Goal: Book appointment/travel/reservation

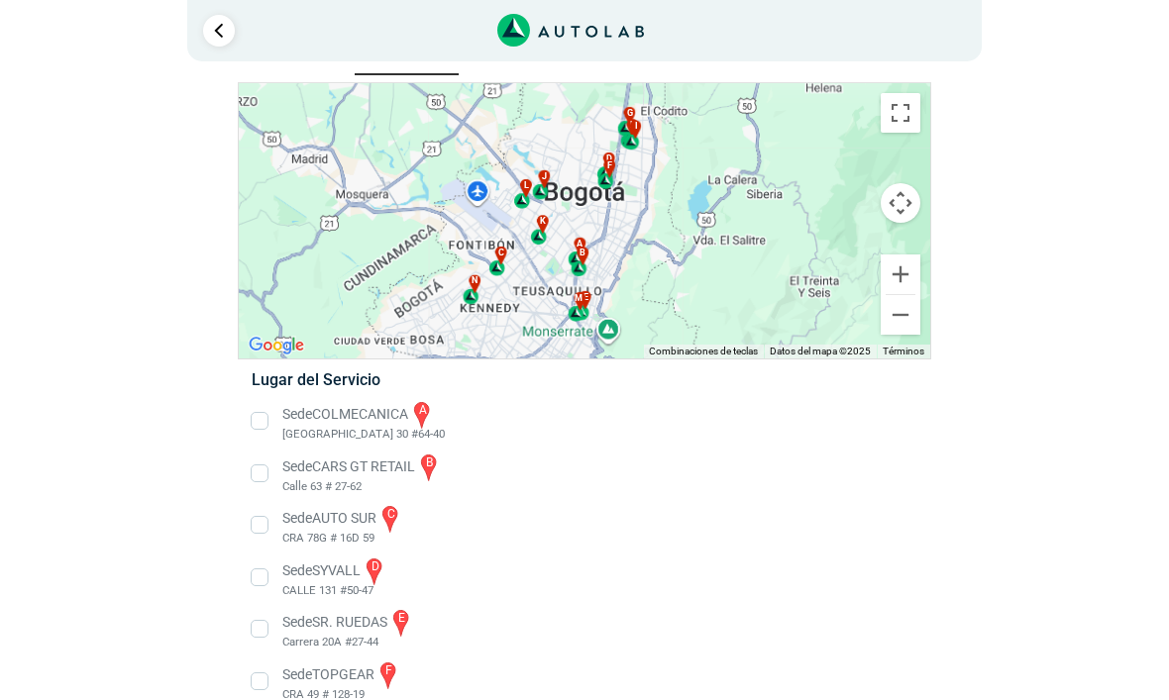
scroll to position [43, 0]
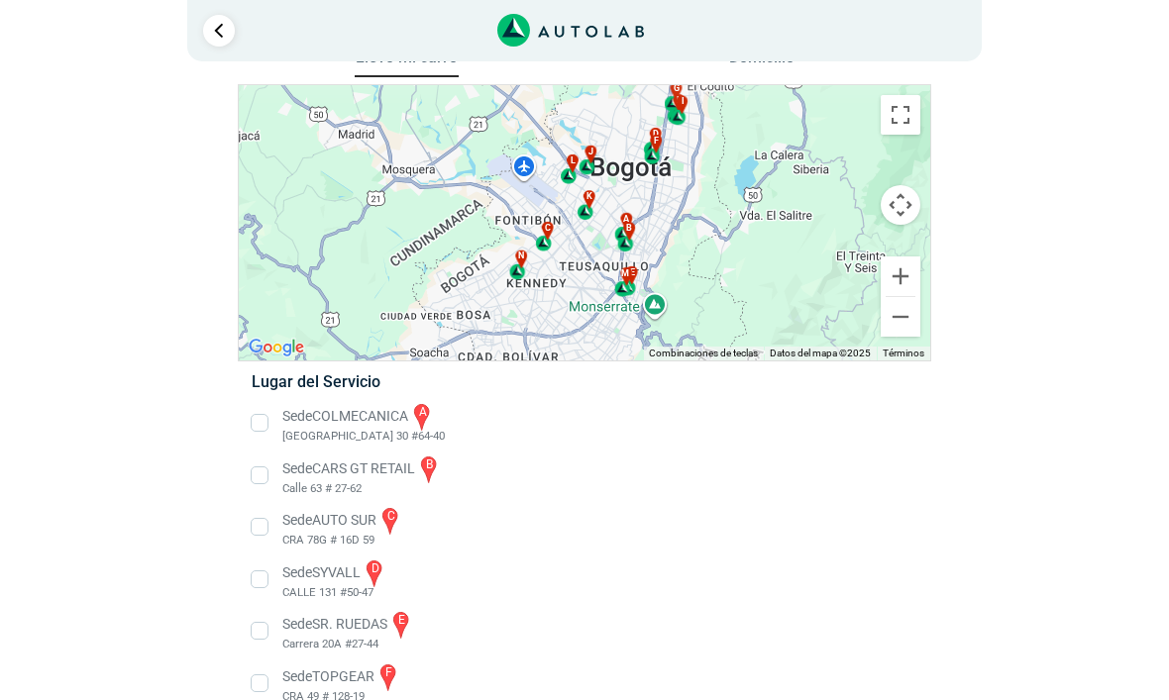
click at [941, 264] on div "Llevo mi carro [GEOGRAPHIC_DATA] Para navegar por el mapa con gestos táctiles, …" at bounding box center [584, 596] width 944 height 1104
click at [895, 266] on button "Ampliar" at bounding box center [900, 276] width 40 height 40
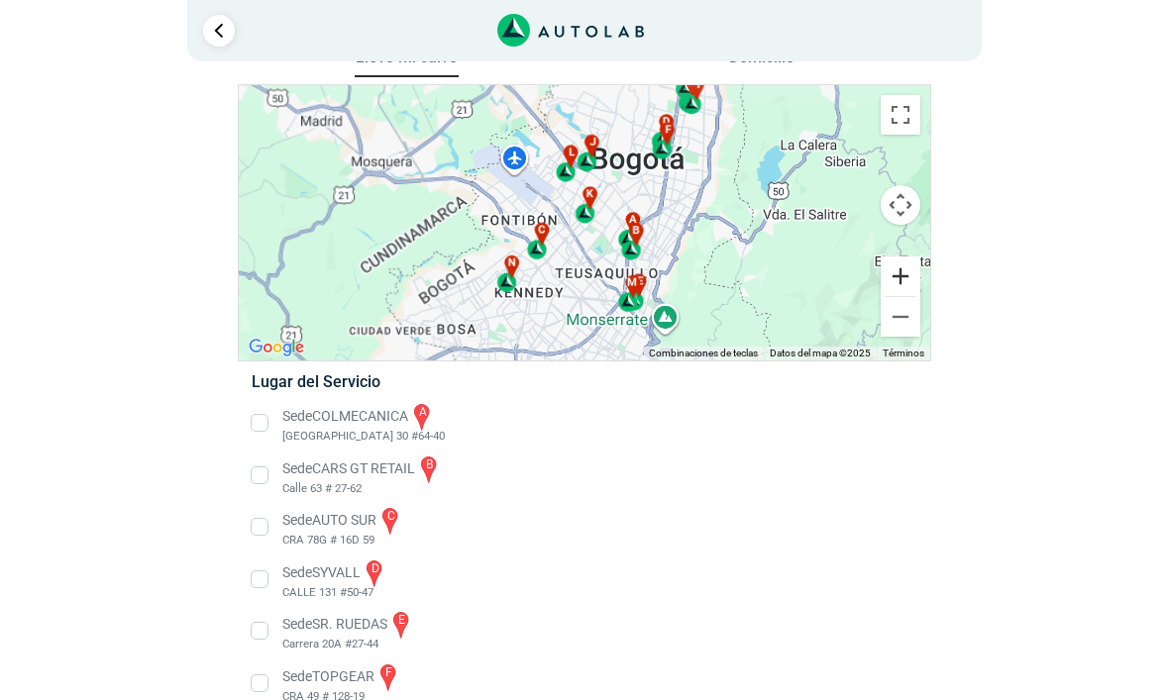
click at [896, 269] on button "Ampliar" at bounding box center [900, 276] width 40 height 40
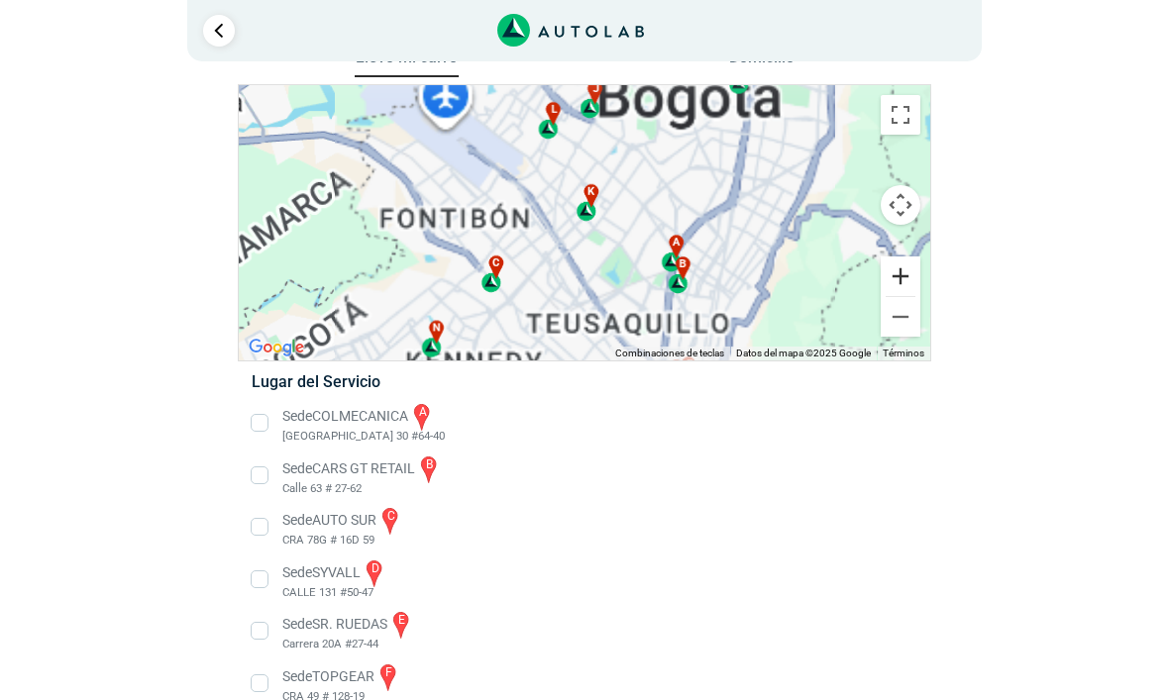
click at [895, 269] on button "Ampliar" at bounding box center [900, 276] width 40 height 40
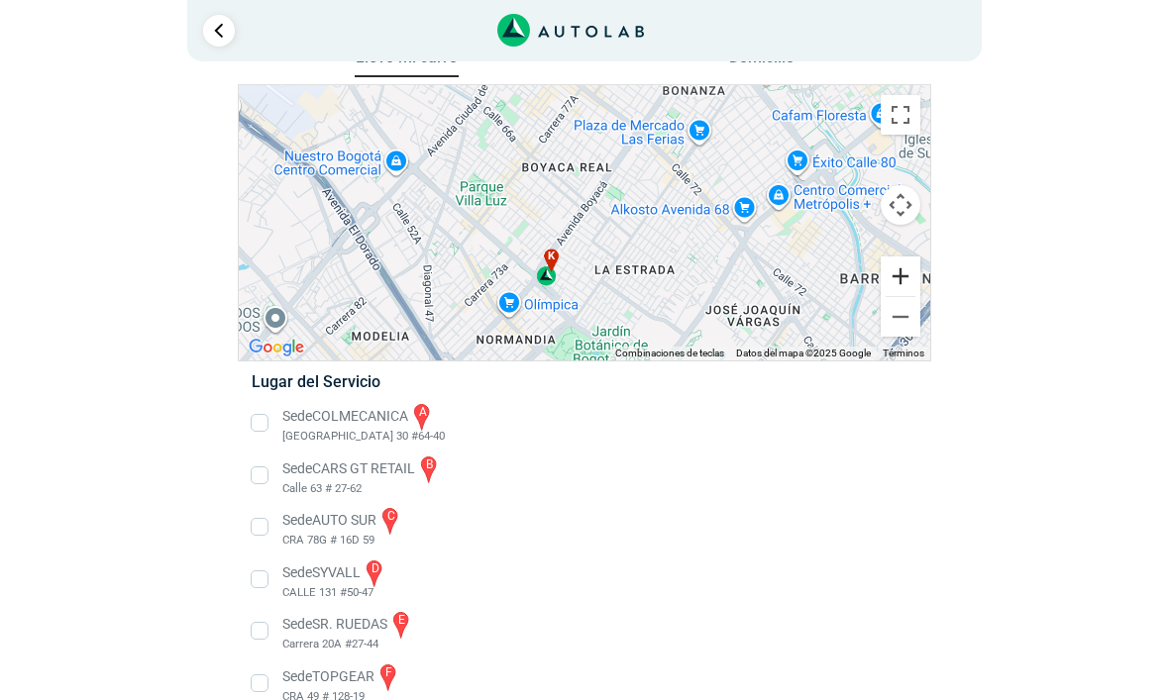
click at [913, 259] on button "Ampliar" at bounding box center [900, 276] width 40 height 40
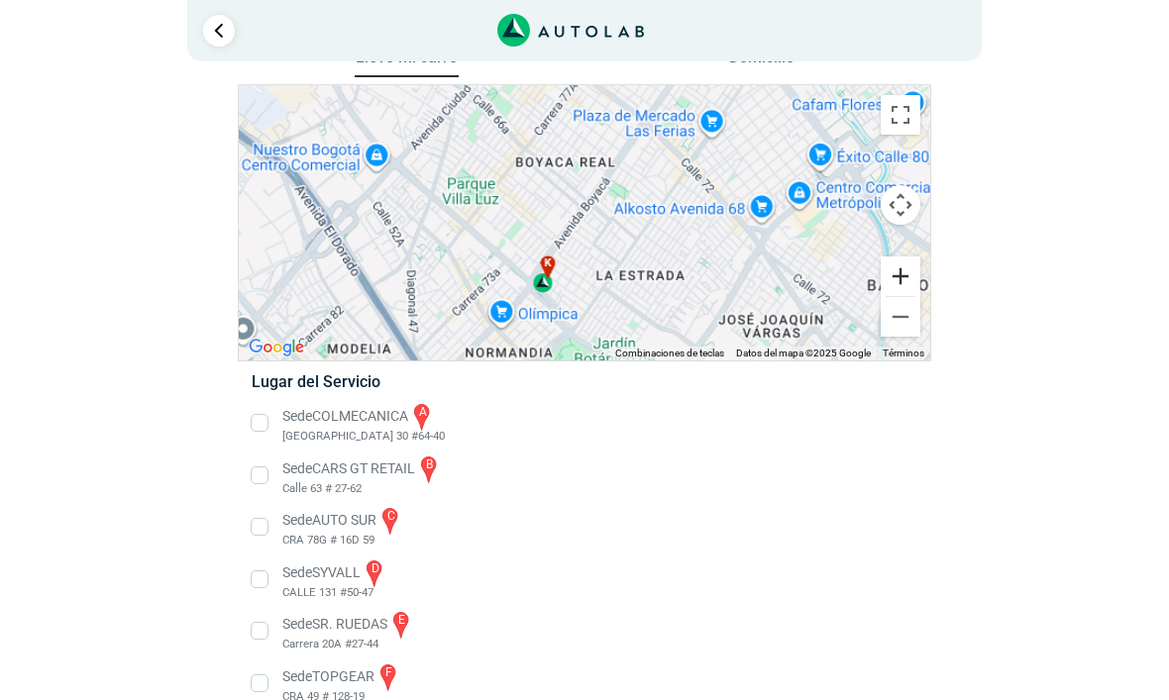
click at [905, 252] on div "a b c d e f g" at bounding box center [584, 222] width 691 height 275
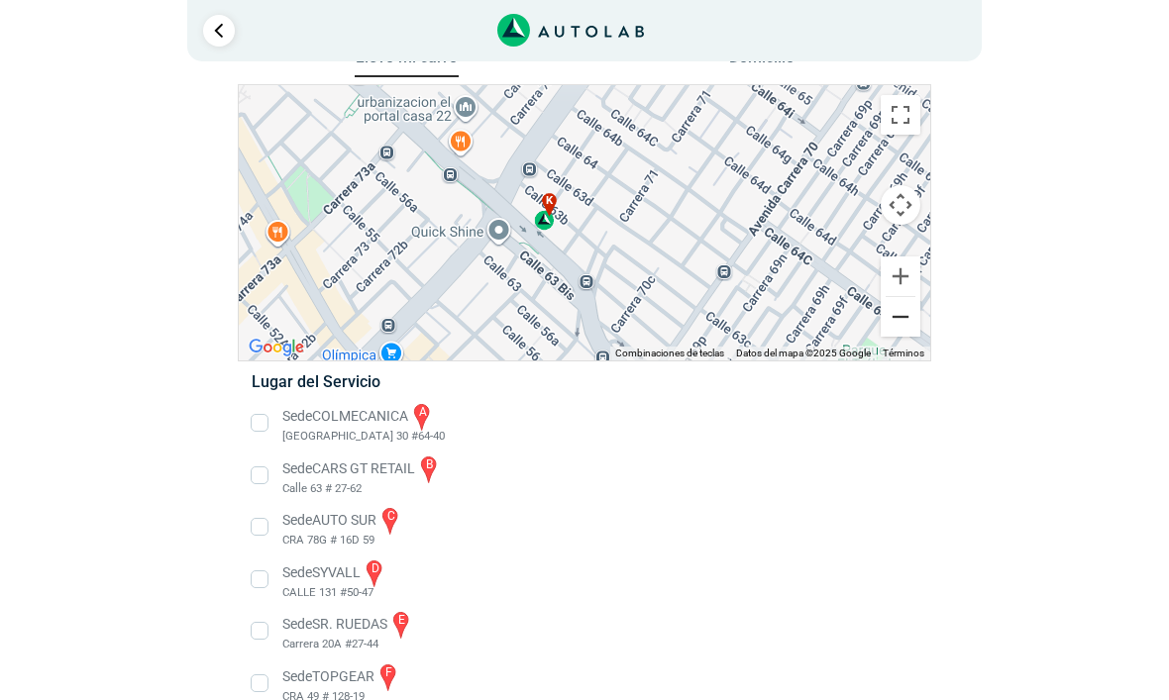
click at [886, 320] on button "Reducir" at bounding box center [900, 317] width 40 height 40
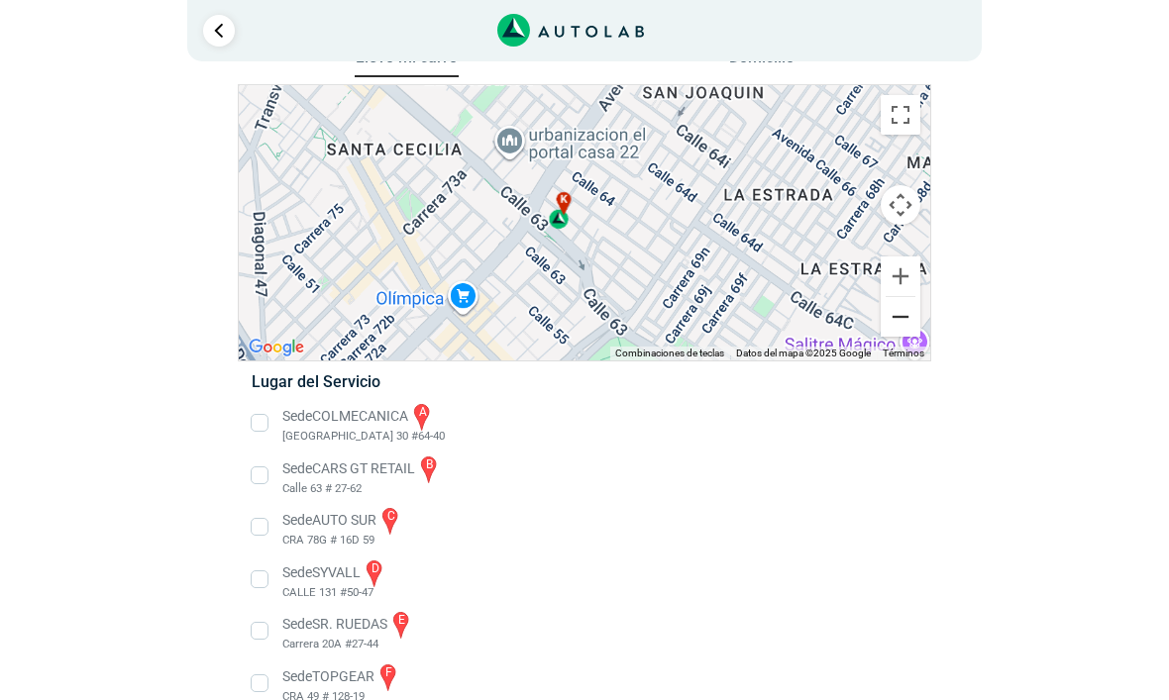
click at [876, 310] on div "a b c d e f g" at bounding box center [584, 222] width 691 height 275
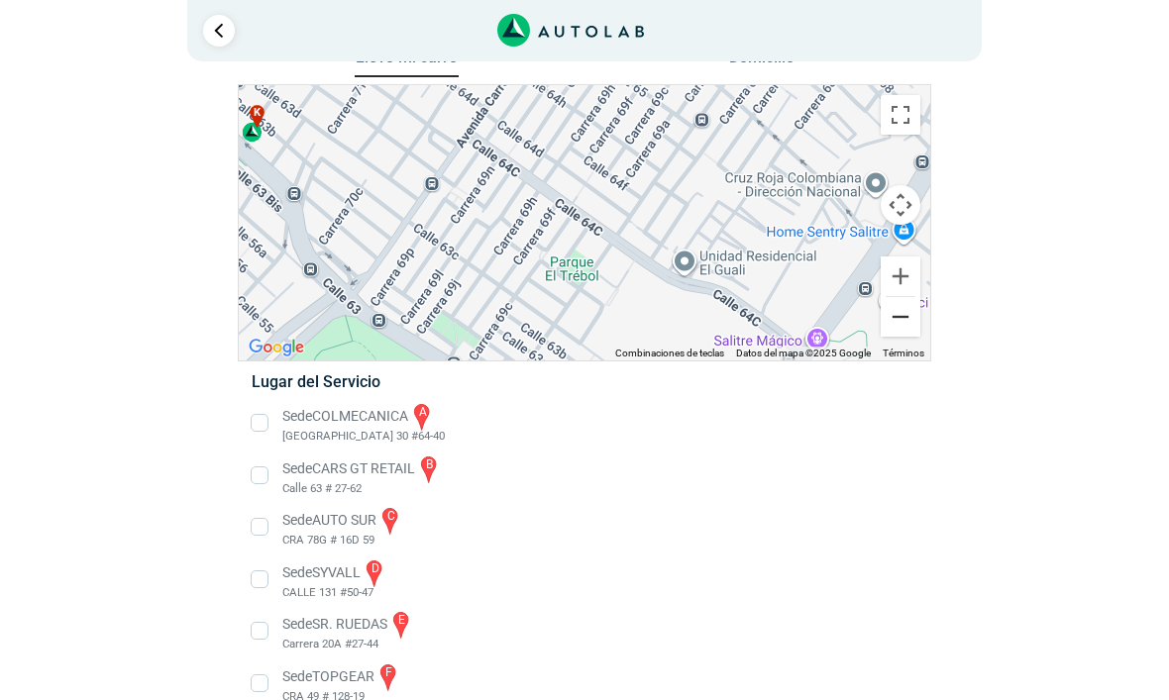
click at [899, 313] on button "Reducir" at bounding box center [900, 317] width 40 height 40
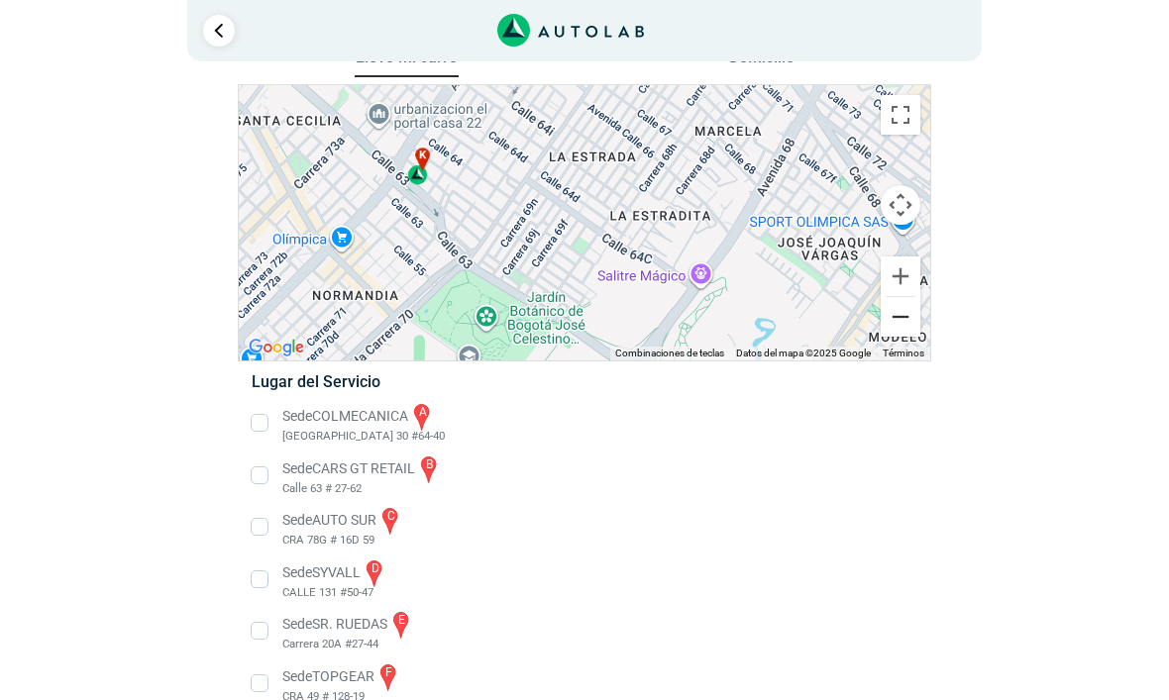
click at [902, 310] on button "Reducir" at bounding box center [900, 317] width 40 height 40
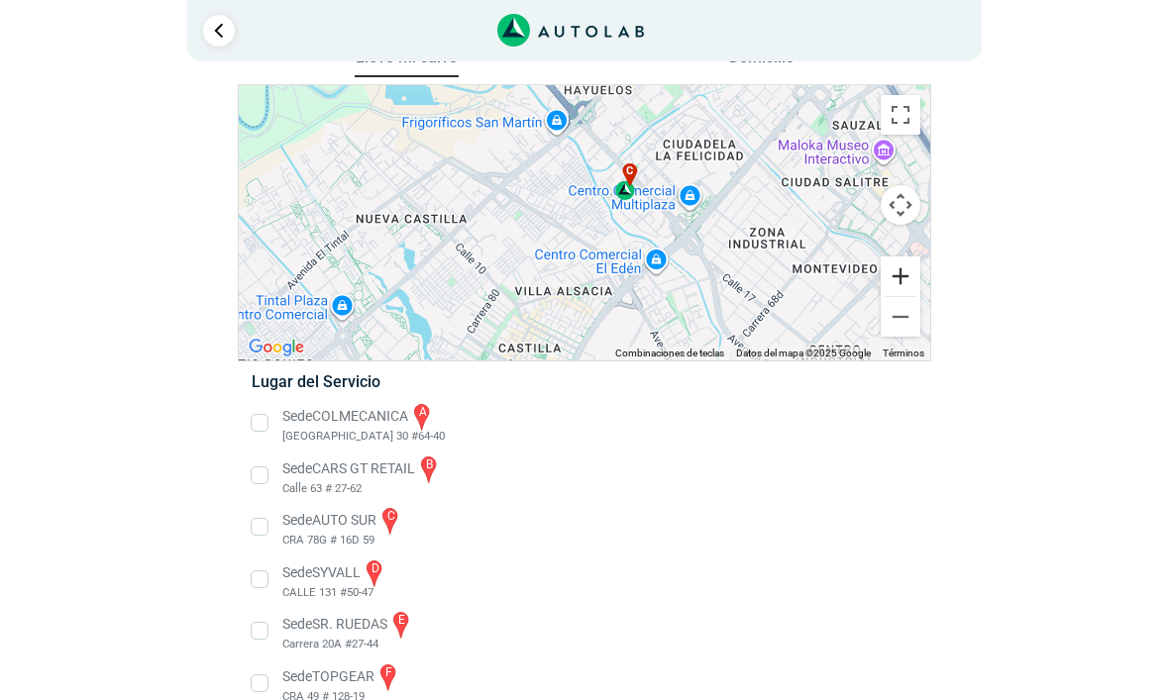
click at [905, 265] on button "Ampliar" at bounding box center [900, 276] width 40 height 40
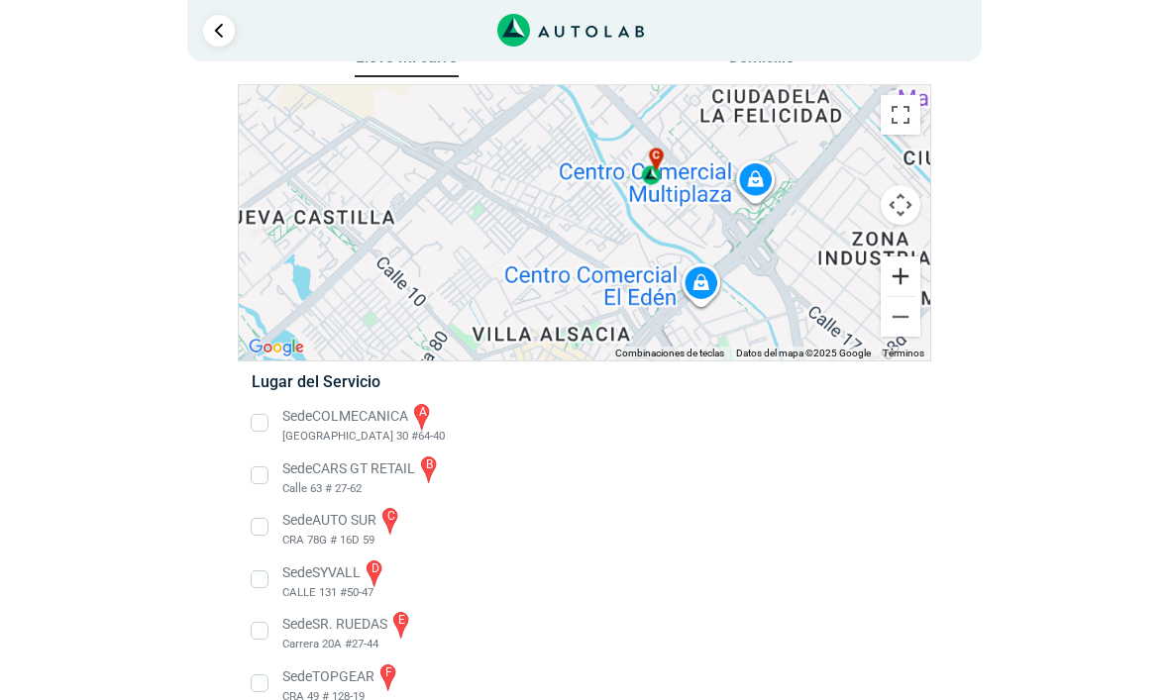
click at [895, 255] on div "a b c d e f g" at bounding box center [584, 222] width 691 height 275
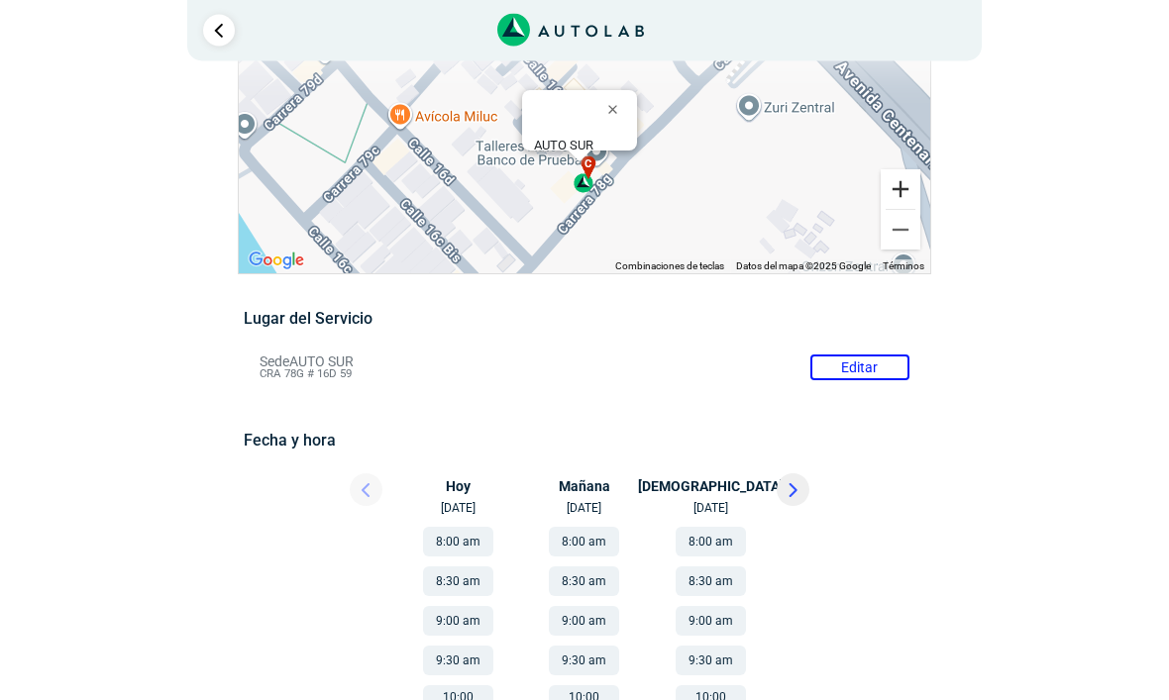
scroll to position [130, 0]
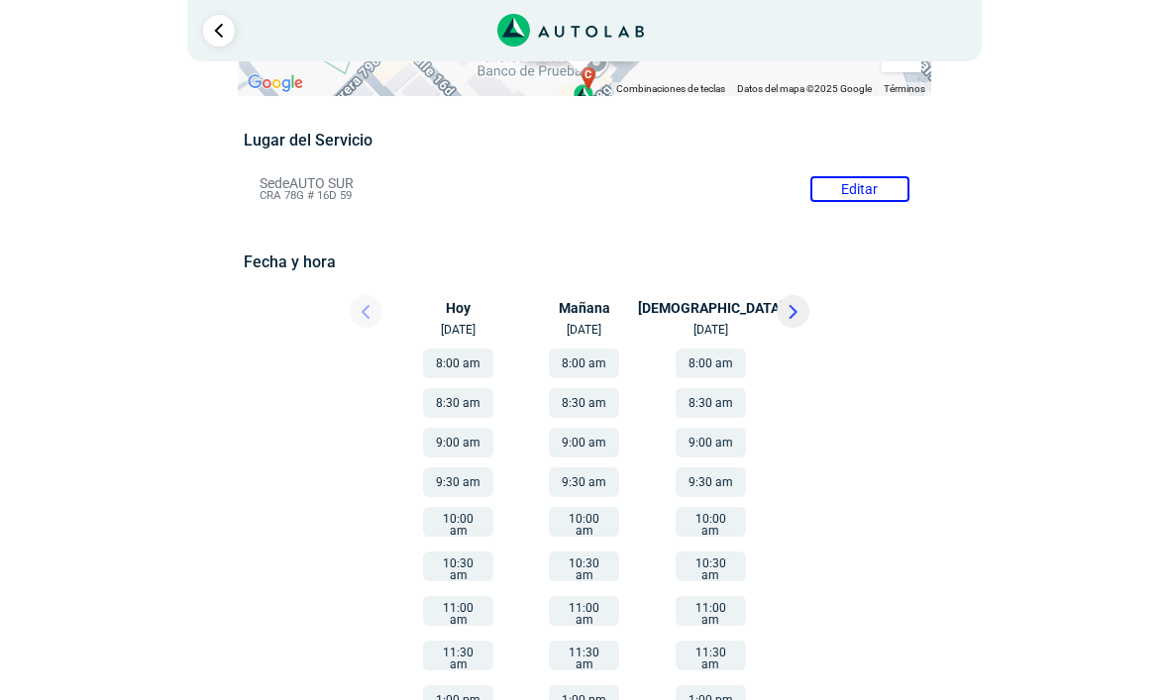
click at [789, 311] on icon at bounding box center [792, 312] width 9 height 14
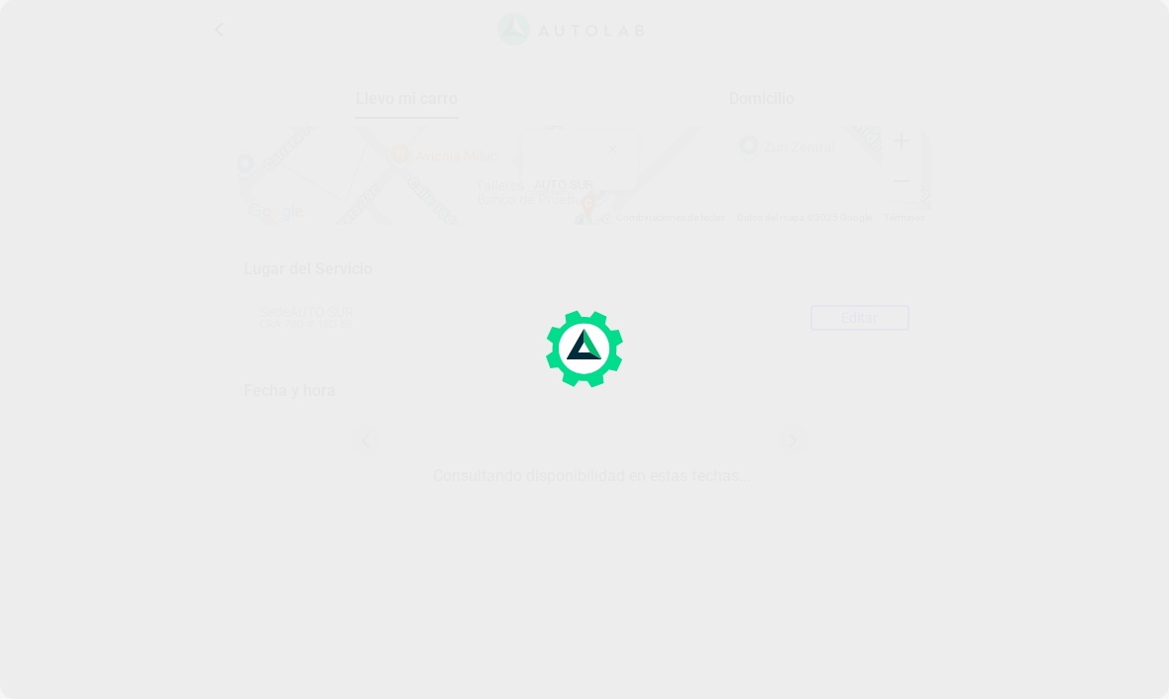
scroll to position [1, 0]
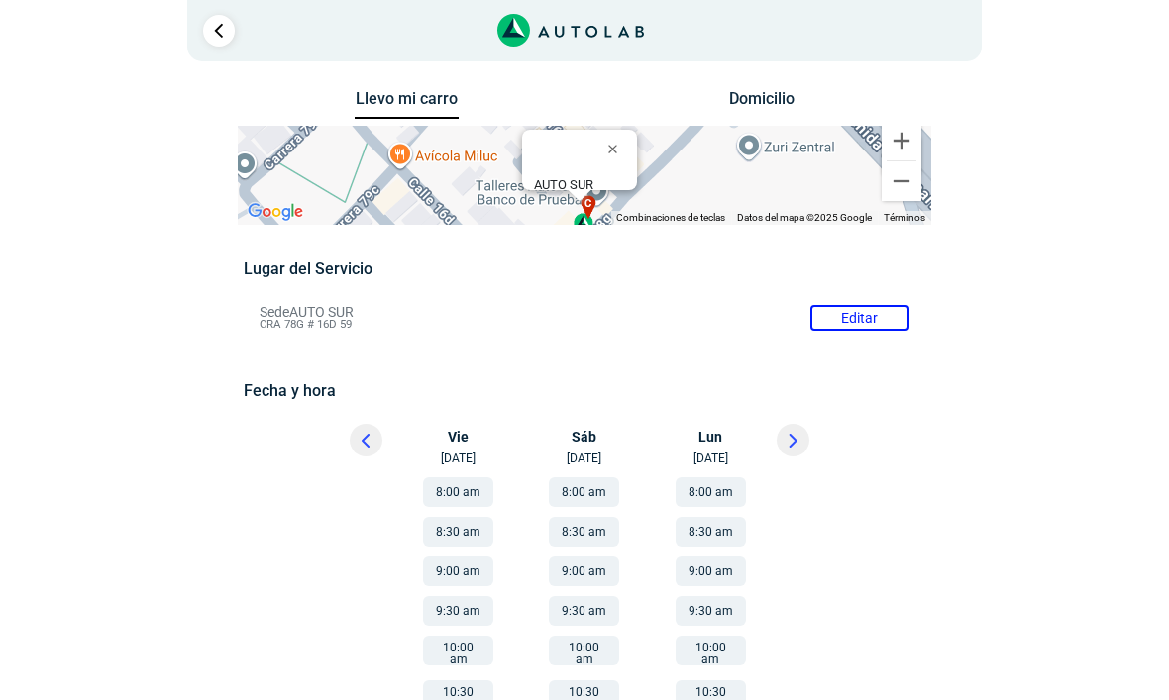
click at [359, 440] on button at bounding box center [366, 440] width 33 height 33
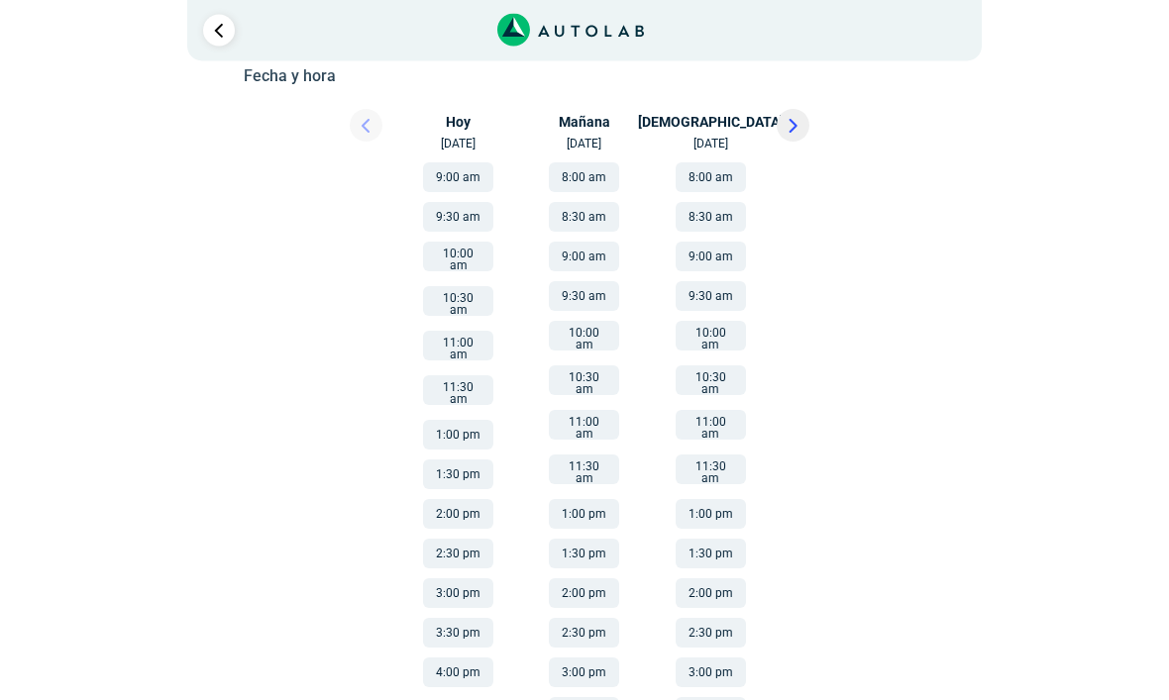
scroll to position [313, 0]
click at [807, 116] on div at bounding box center [821, 134] width 119 height 44
click at [797, 123] on icon at bounding box center [792, 129] width 9 height 14
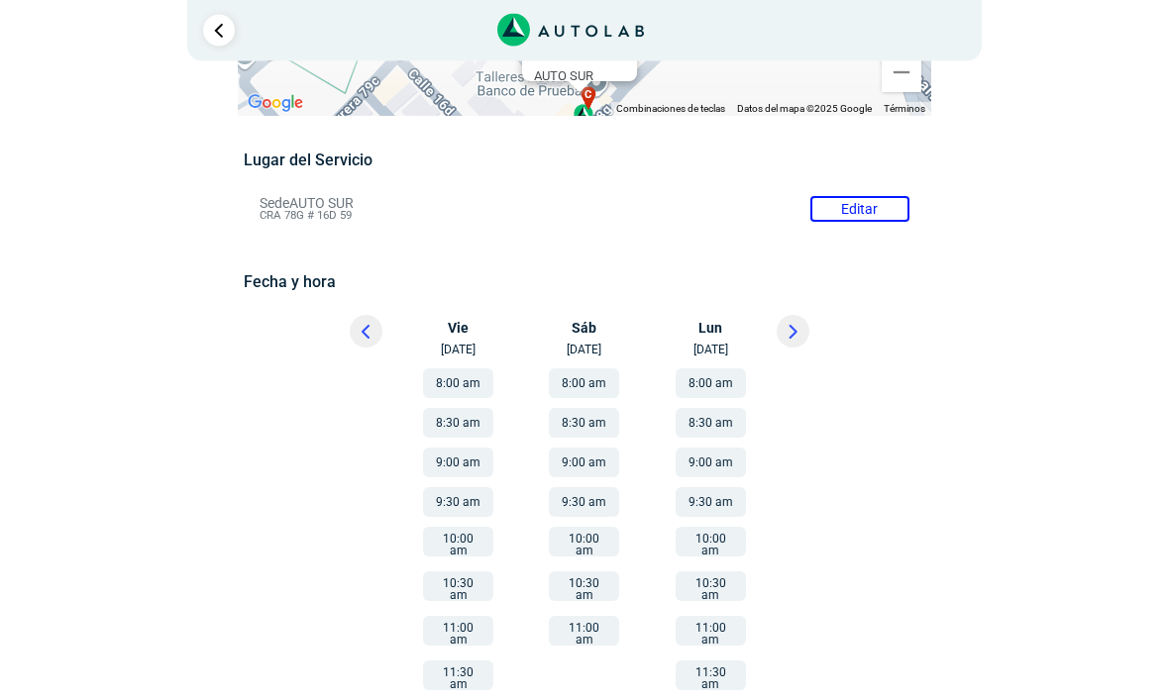
scroll to position [110, 0]
click at [363, 337] on icon at bounding box center [365, 332] width 8 height 14
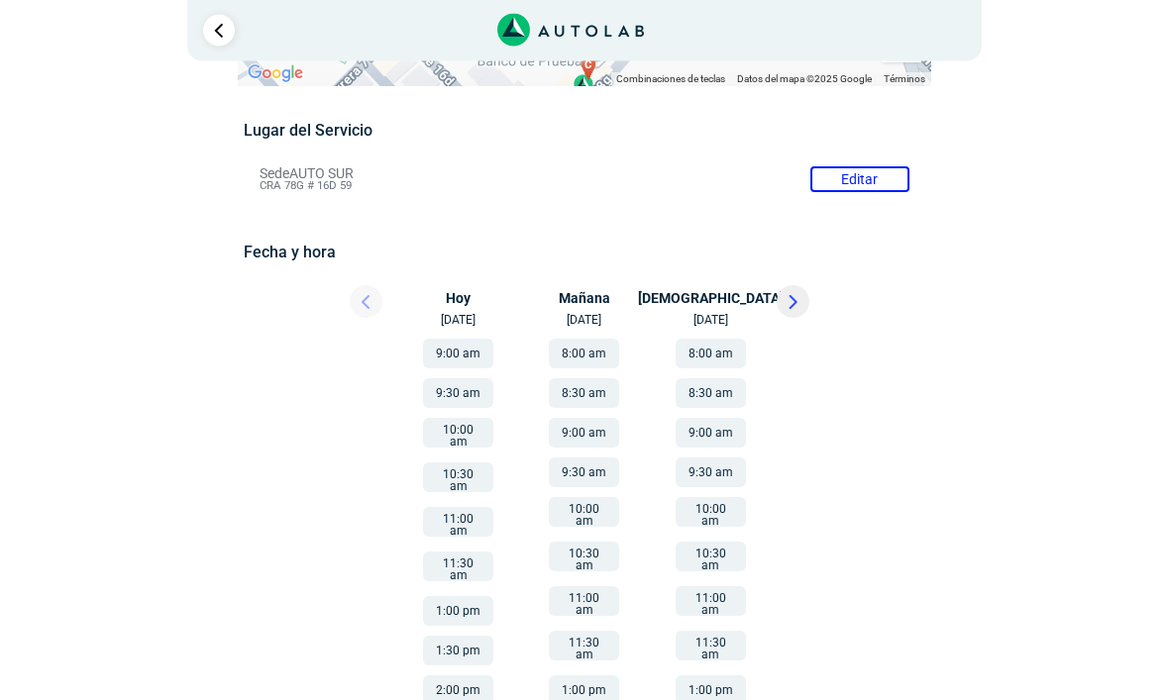
scroll to position [140, 0]
click at [732, 471] on button "9:30 am" at bounding box center [710, 473] width 70 height 30
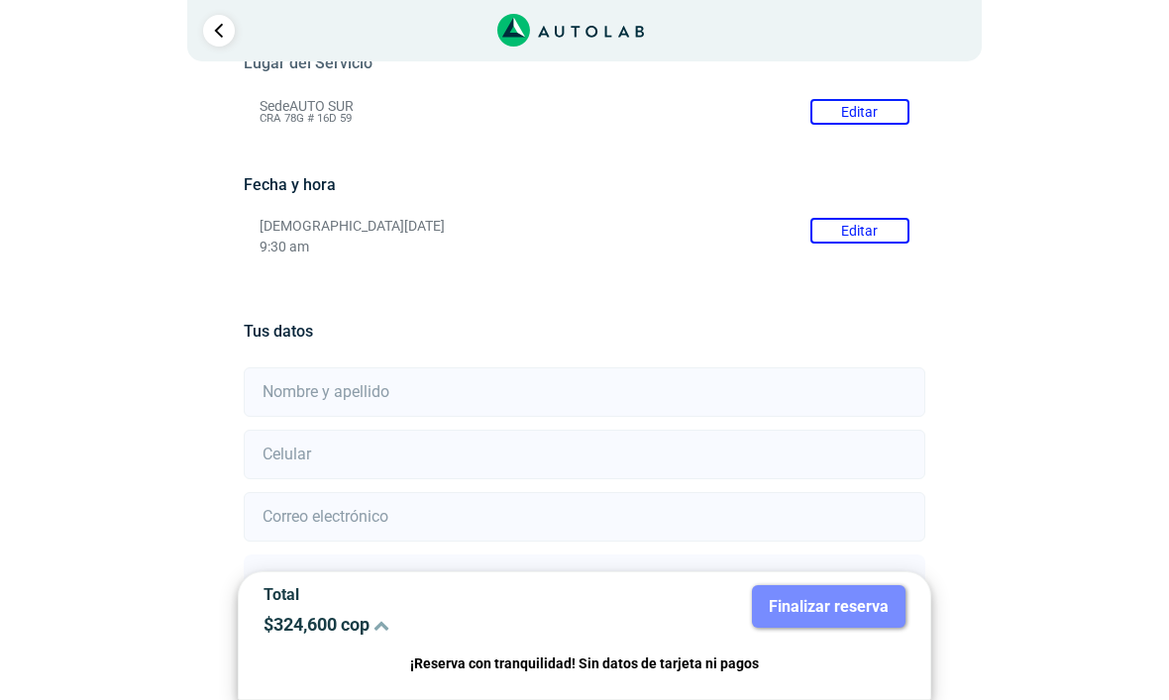
click at [891, 384] on input "text" at bounding box center [584, 392] width 680 height 50
type input "[PERSON_NAME]"
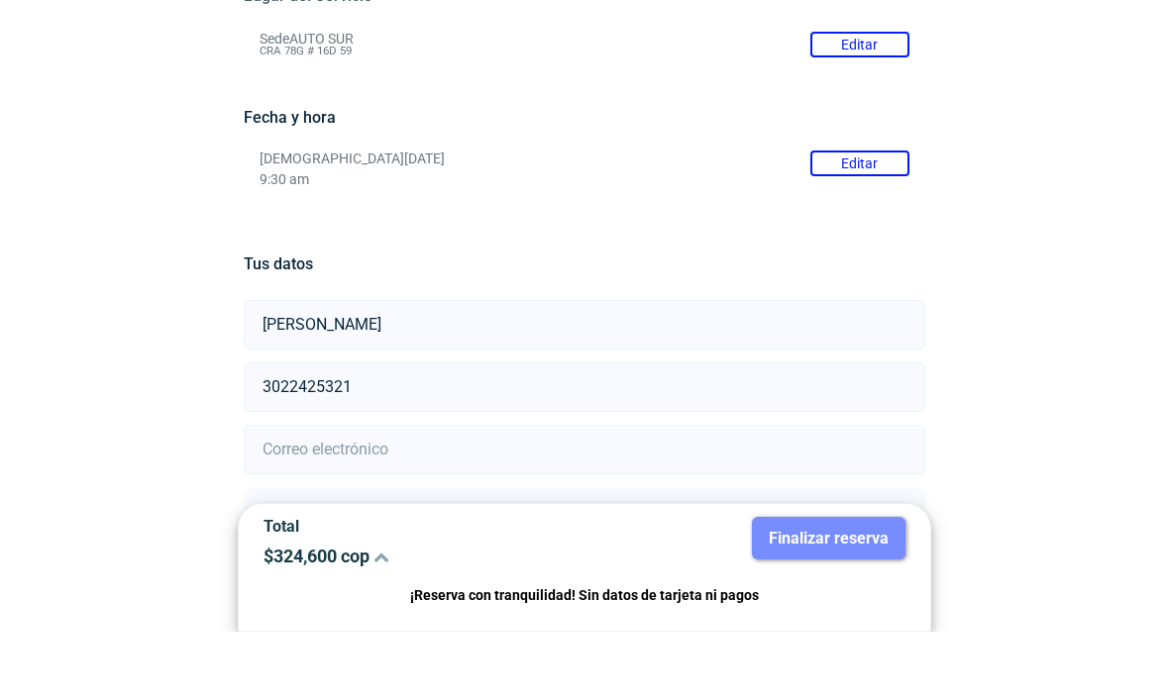
scroll to position [213, 0]
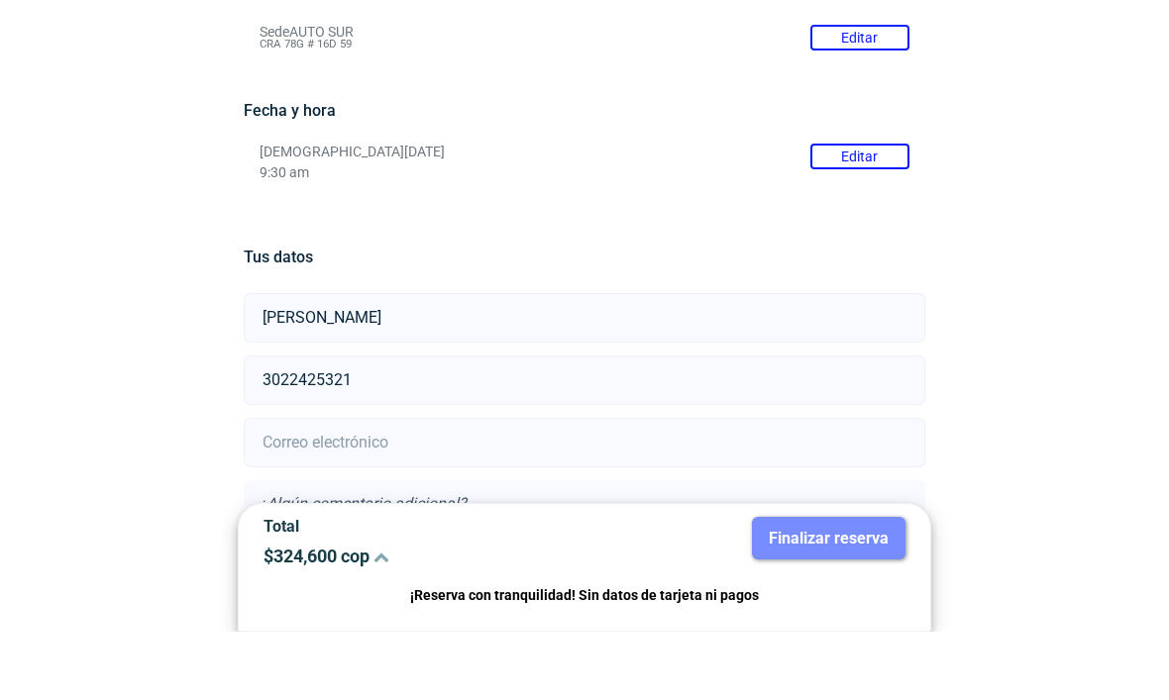
type input "3022425321"
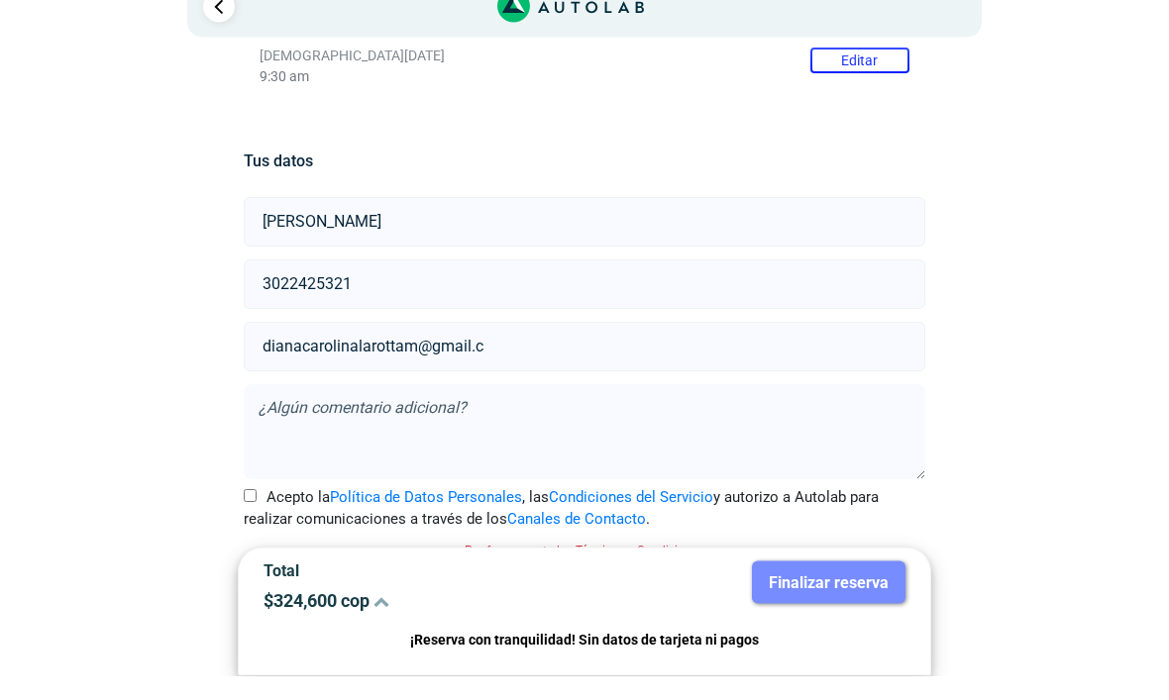
scroll to position [351, 0]
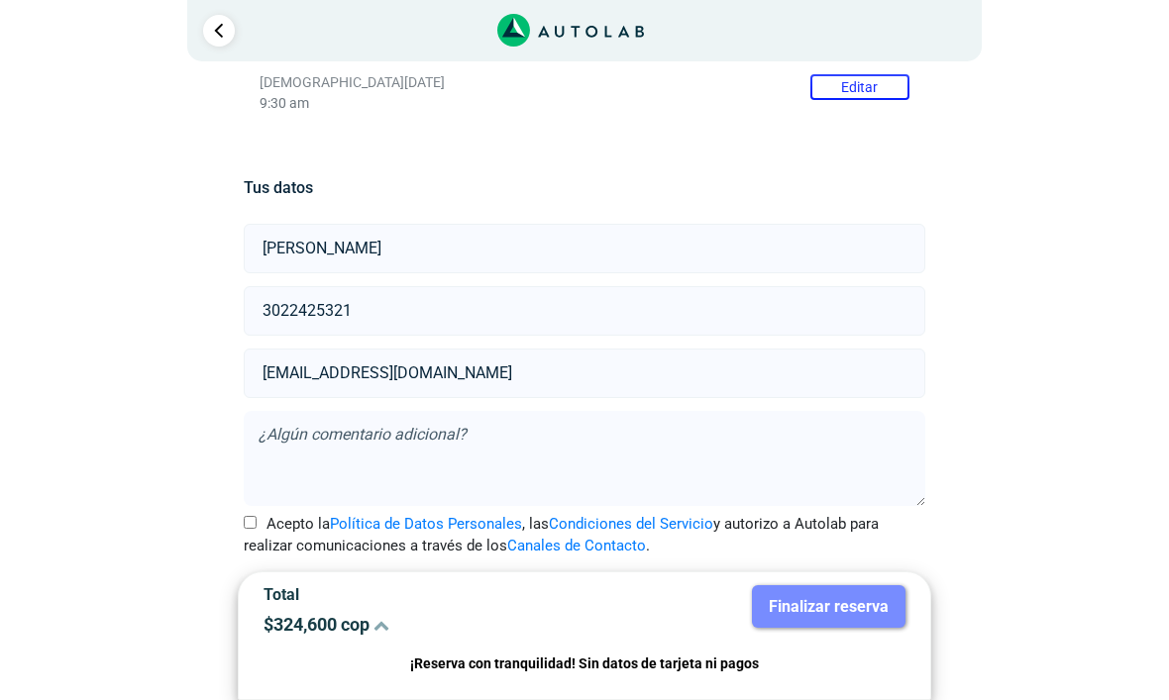
type input "[EMAIL_ADDRESS][DOMAIN_NAME]"
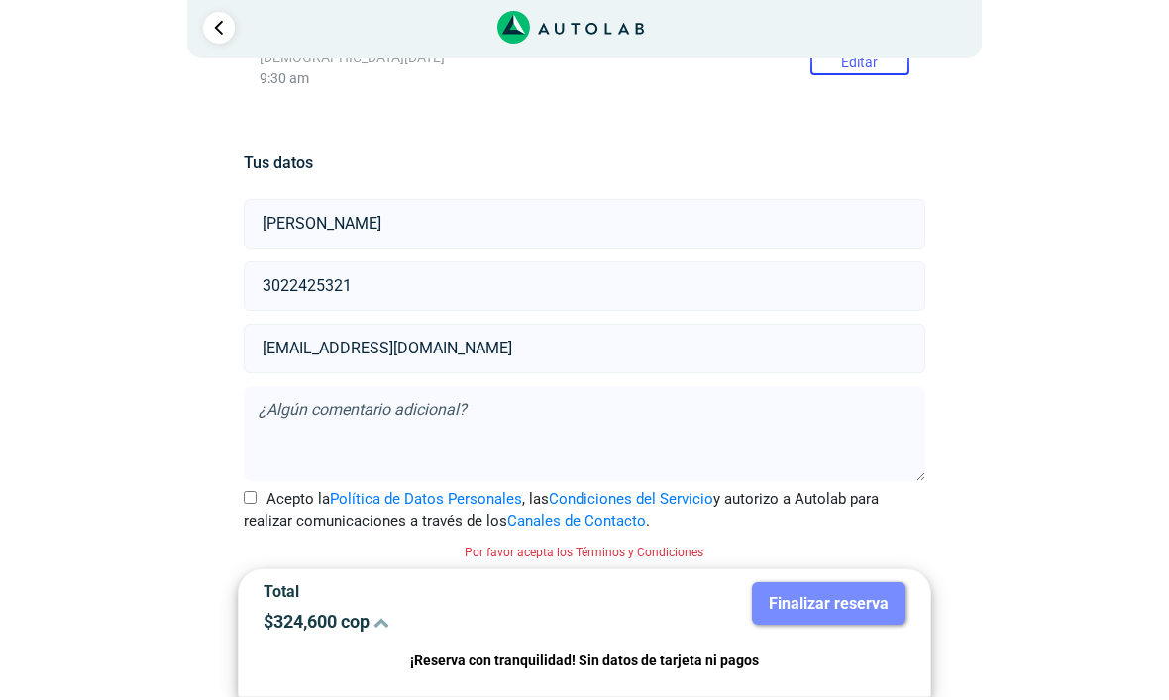
click at [255, 498] on input "Acepto la Política de Datos Personales , las Condiciones del Servicio y autoriz…" at bounding box center [250, 500] width 13 height 13
checkbox input "true"
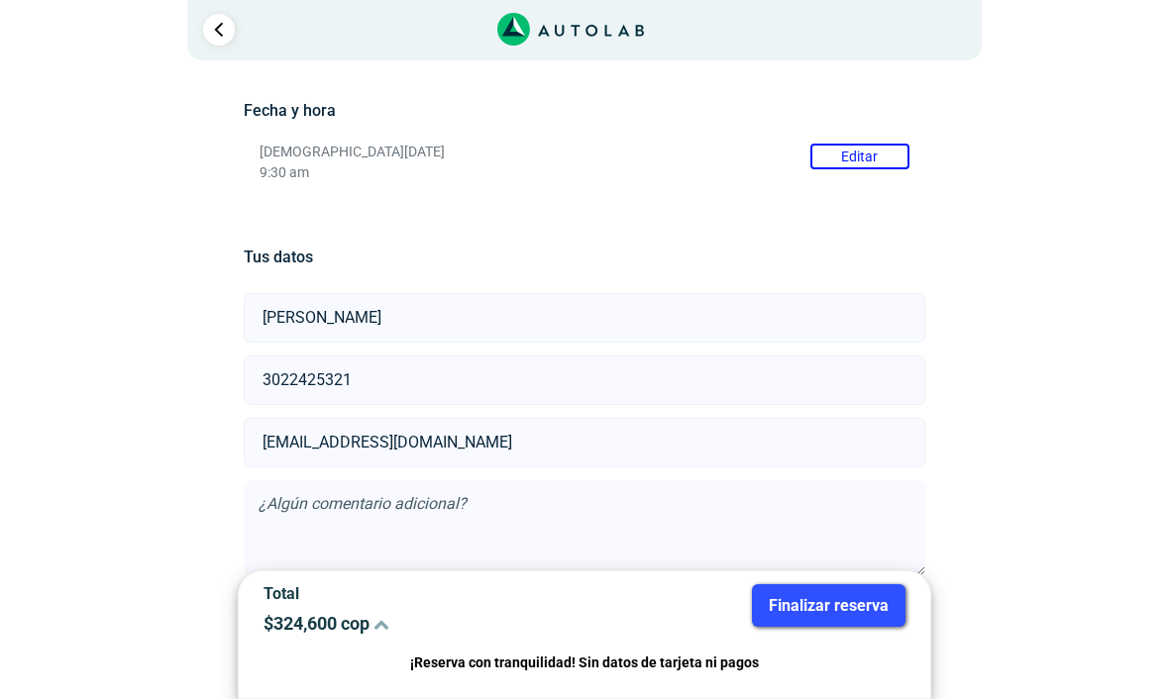
scroll to position [280, 0]
click at [879, 628] on button "Finalizar reserva" at bounding box center [828, 606] width 153 height 43
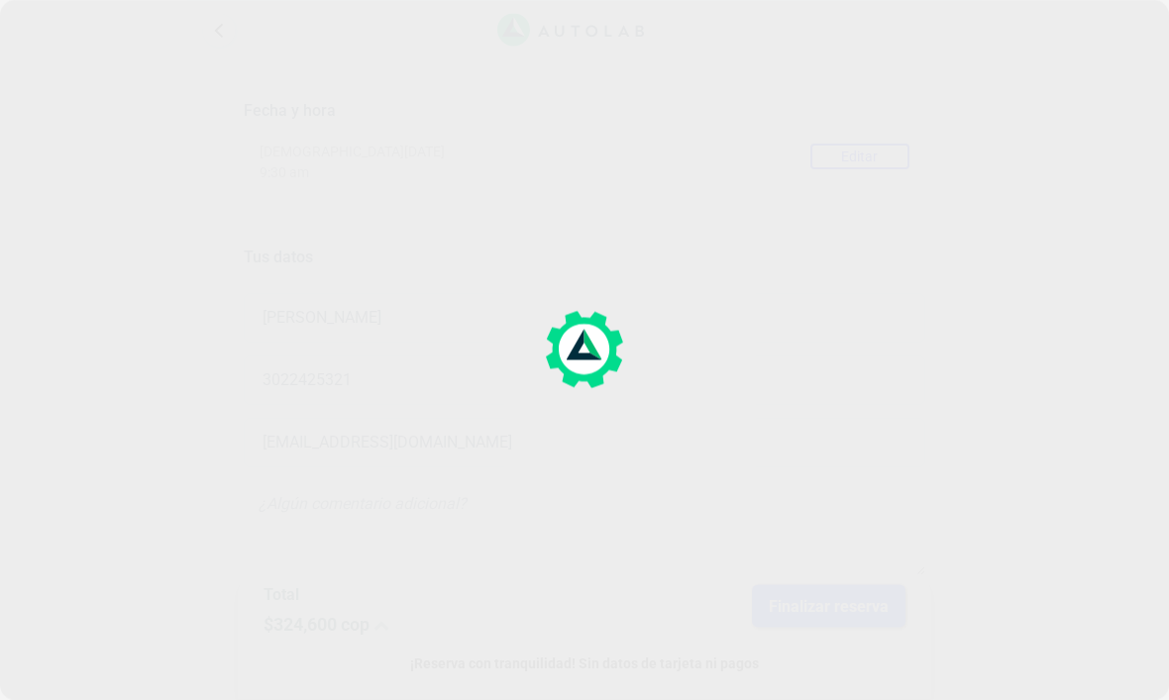
scroll to position [0, 0]
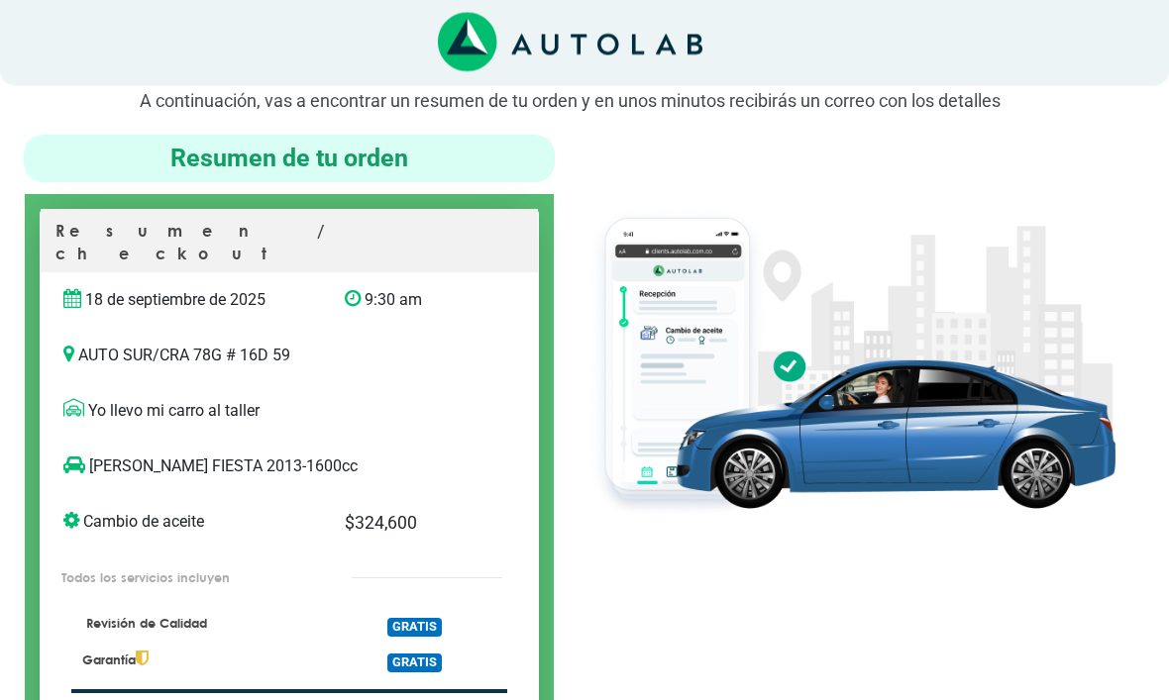
scroll to position [0, 15]
